Goal: Task Accomplishment & Management: Use online tool/utility

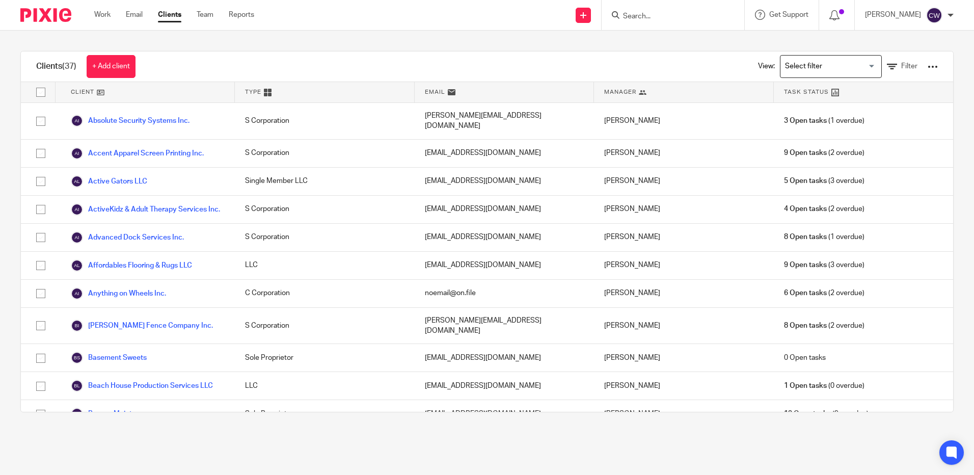
click at [45, 18] on img at bounding box center [45, 15] width 51 height 14
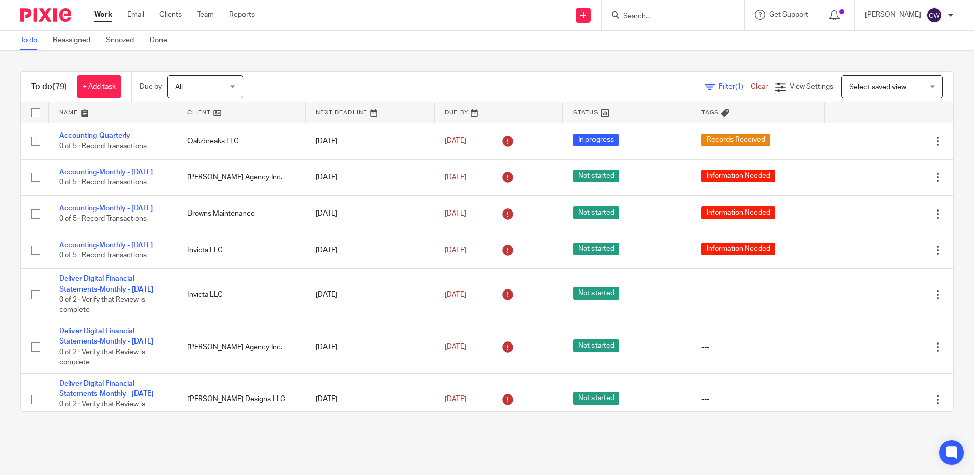
click at [211, 108] on link at bounding box center [241, 112] width 128 height 20
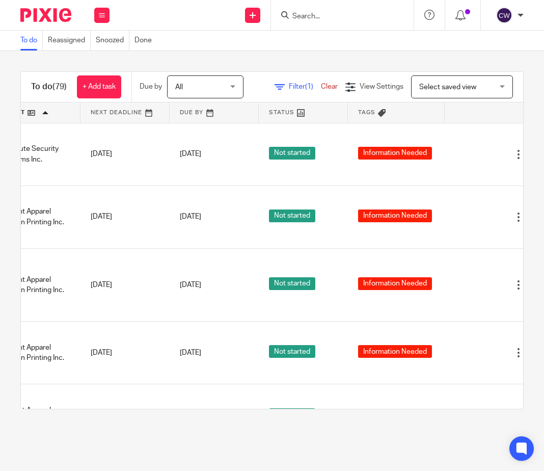
scroll to position [0, 181]
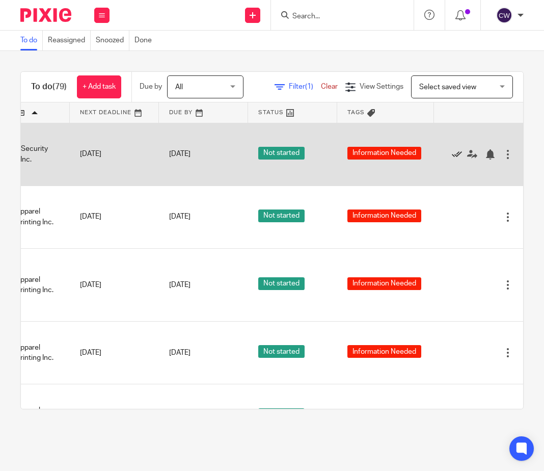
click at [452, 159] on icon at bounding box center [457, 154] width 10 height 10
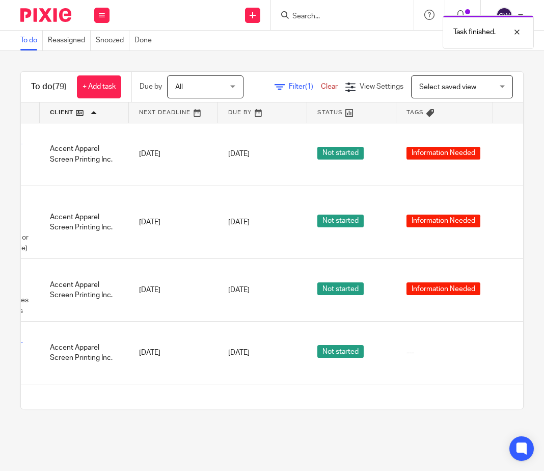
scroll to position [0, 0]
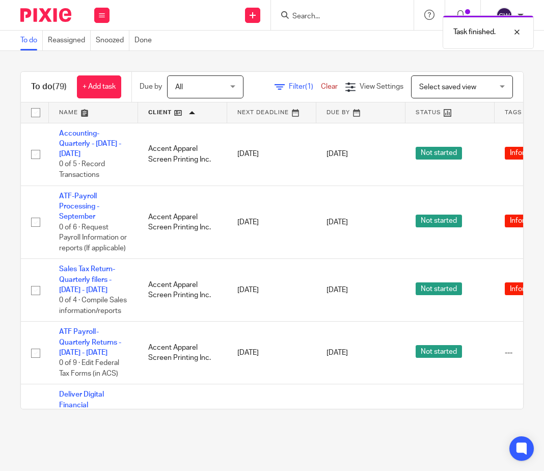
click at [457, 96] on span "Select saved view" at bounding box center [456, 86] width 74 height 21
click at [457, 96] on div "Select saved view Select saved view" at bounding box center [462, 86] width 102 height 23
click at [272, 95] on div "Filter (1) Clear View Settings View Settings (1) Filters Clear Save Manage save…" at bounding box center [392, 86] width 262 height 23
click at [321, 83] on link "Filter (1)" at bounding box center [298, 86] width 46 height 7
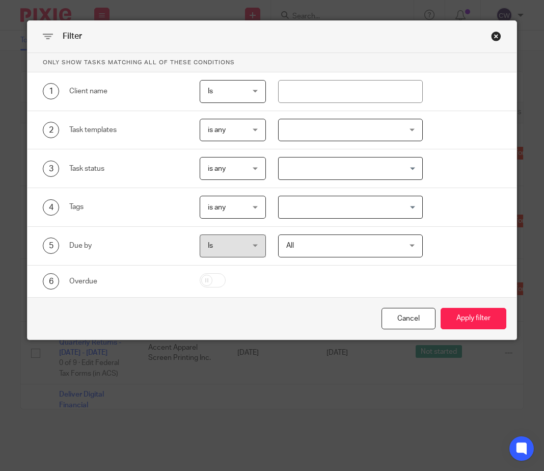
click at [237, 130] on span "is any" at bounding box center [231, 129] width 46 height 21
click at [237, 130] on div "is any is any" at bounding box center [233, 130] width 66 height 23
click at [325, 124] on div at bounding box center [350, 130] width 145 height 23
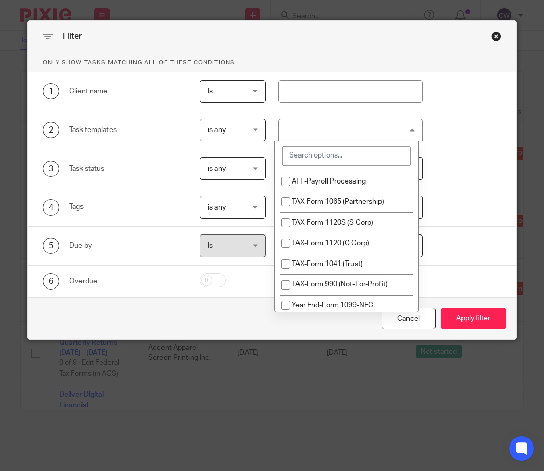
click at [322, 163] on input "search" at bounding box center [346, 155] width 128 height 19
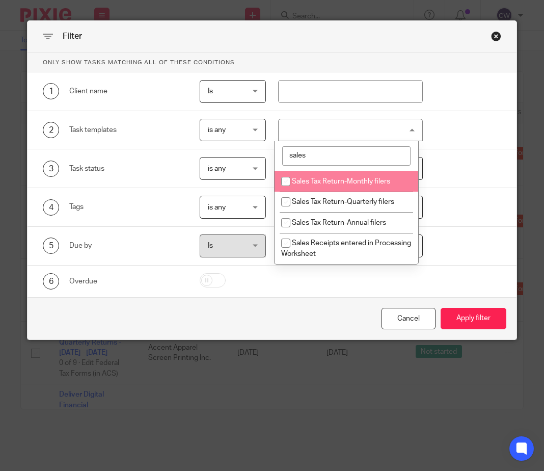
type input "sales"
click at [281, 183] on input "checkbox" at bounding box center [285, 181] width 19 height 19
checkbox input "true"
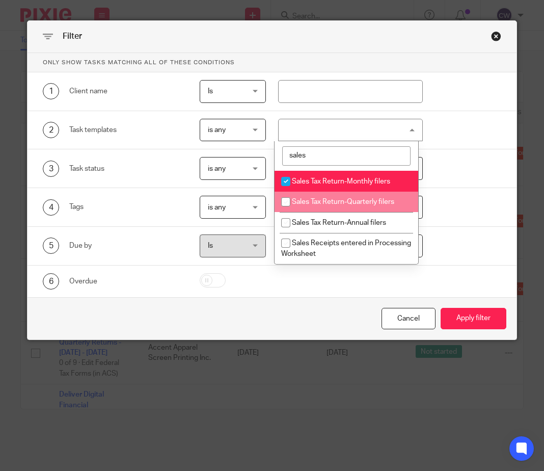
click at [284, 199] on input "checkbox" at bounding box center [285, 201] width 19 height 19
checkbox input "true"
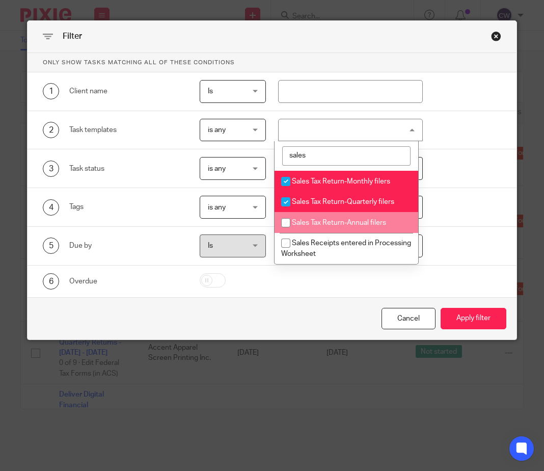
click at [286, 219] on input "checkbox" at bounding box center [285, 222] width 19 height 19
checkbox input "true"
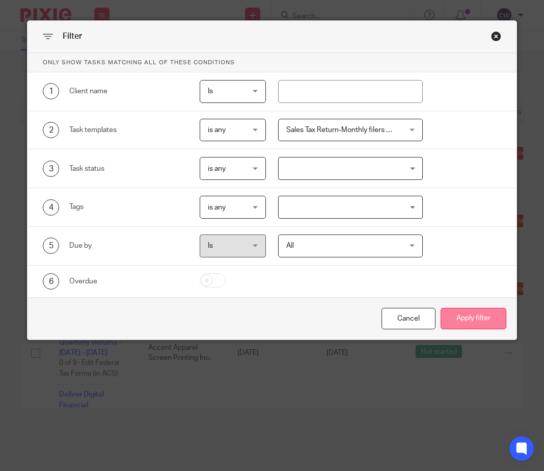
click at [486, 321] on button "Apply filter" at bounding box center [474, 319] width 66 height 22
